Goal: Task Accomplishment & Management: Manage account settings

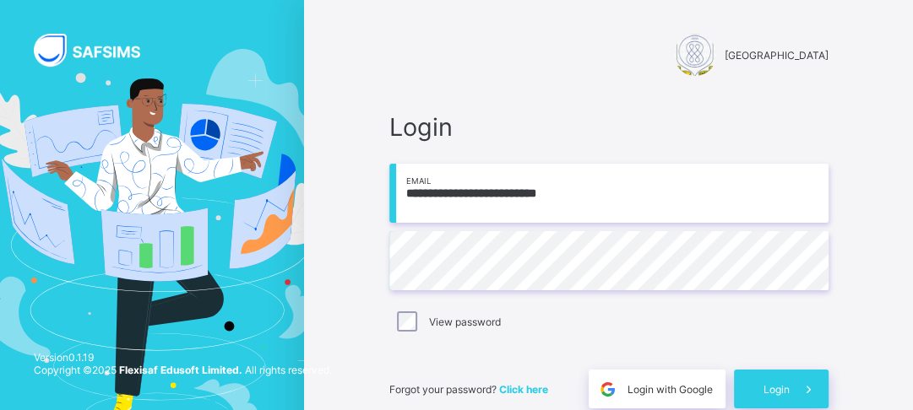
scroll to position [79, 0]
click at [777, 392] on span "Login" at bounding box center [776, 389] width 26 height 13
click at [800, 389] on span at bounding box center [808, 389] width 39 height 39
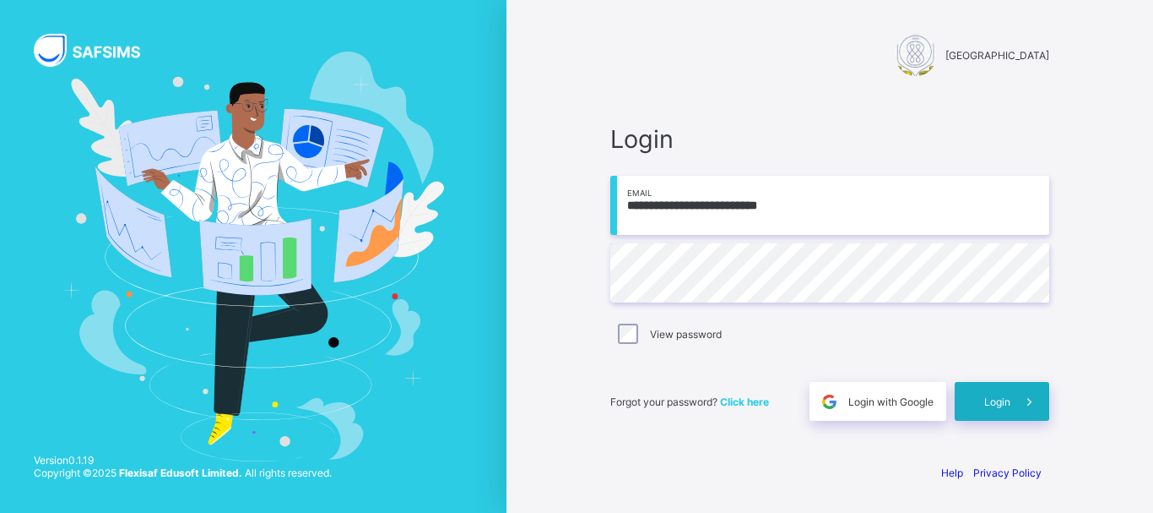
click at [912, 407] on div "Login" at bounding box center [1002, 401] width 95 height 39
click at [194, 41] on div at bounding box center [253, 256] width 507 height 513
click at [912, 402] on div "Login" at bounding box center [1002, 401] width 95 height 39
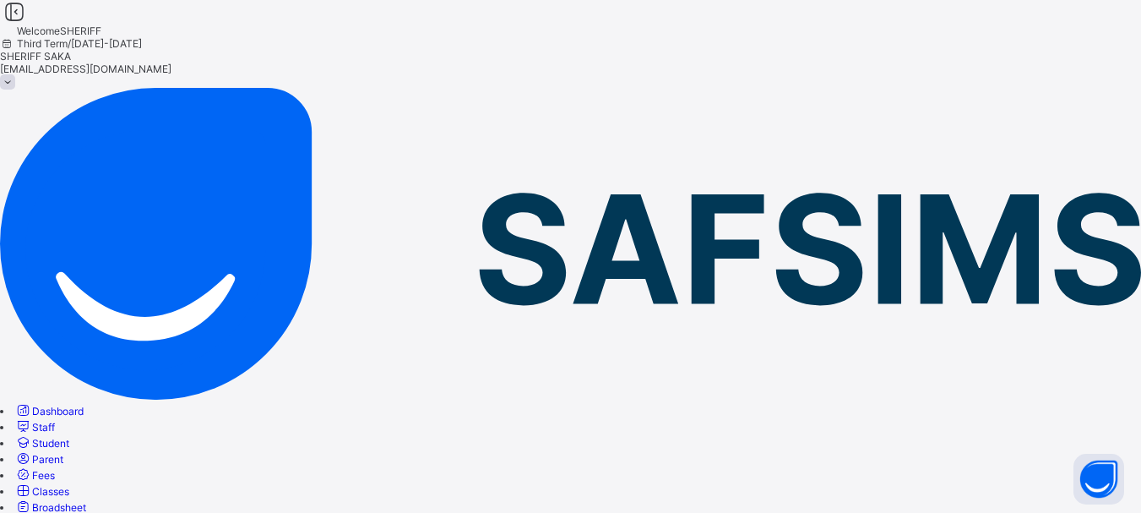
click at [69, 410] on span "Classes" at bounding box center [50, 491] width 37 height 13
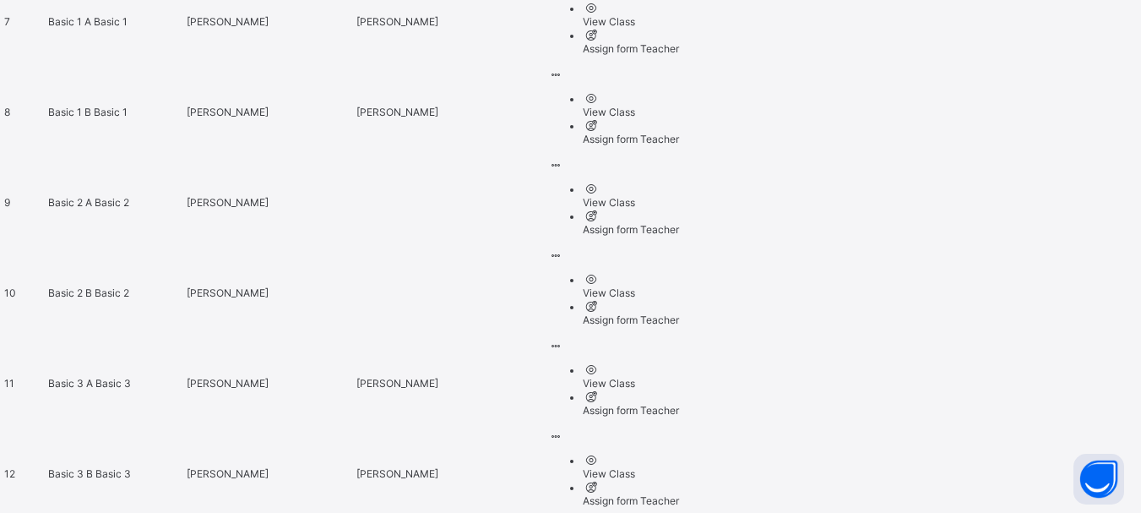
scroll to position [1351, 0]
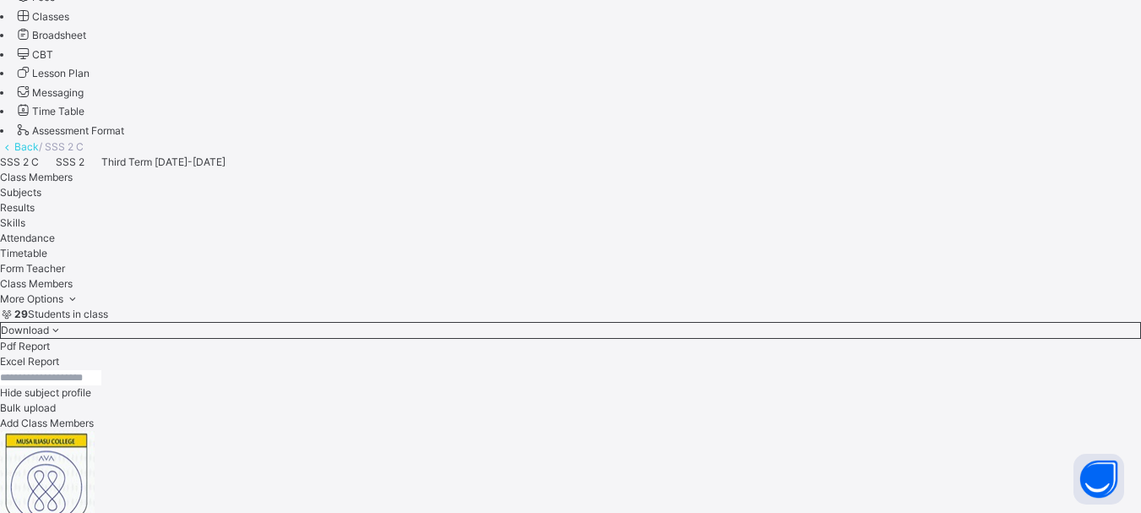
scroll to position [253, 0]
